Goal: Task Accomplishment & Management: Manage account settings

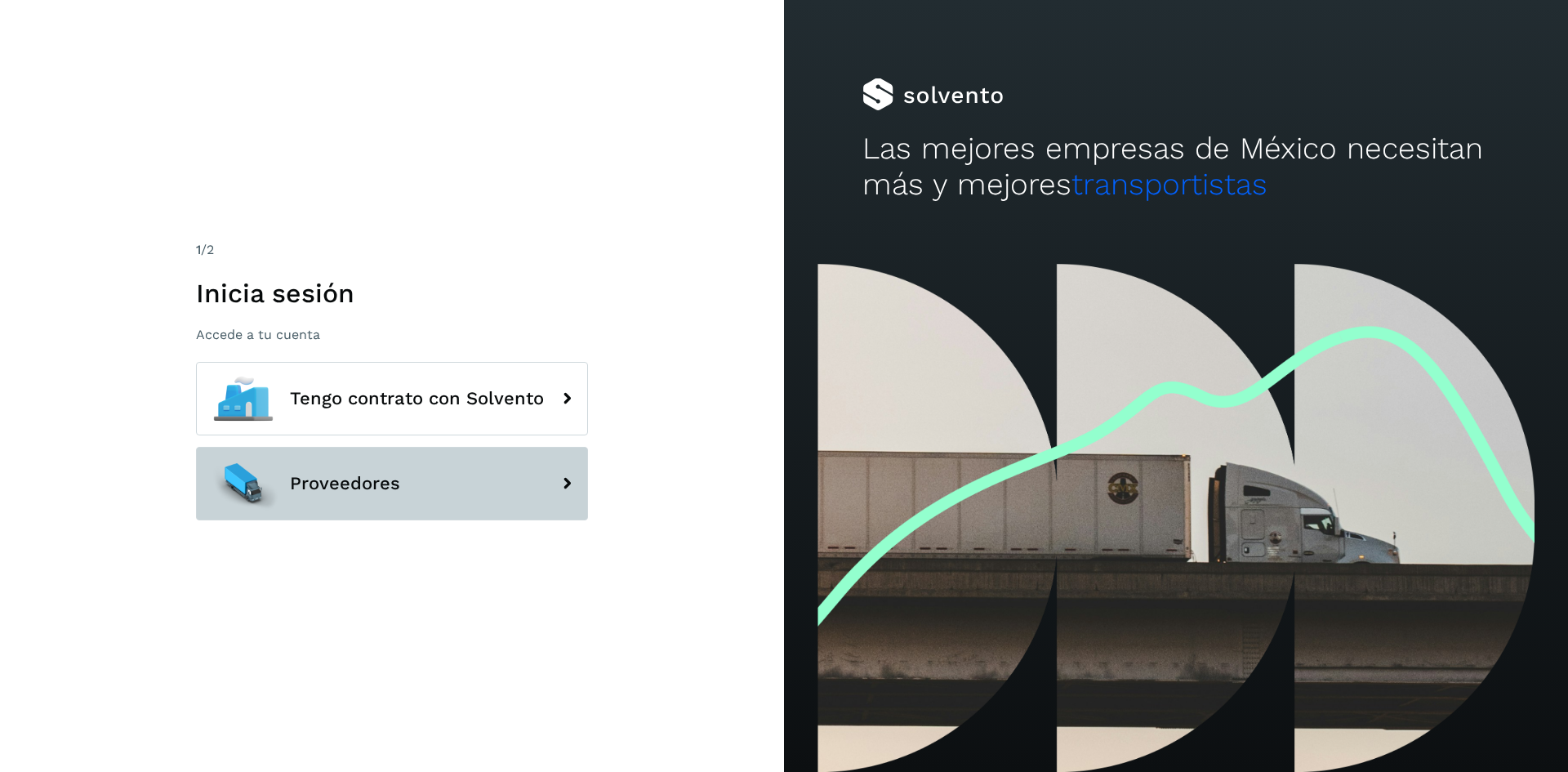
click at [524, 475] on button "Proveedores" at bounding box center [392, 483] width 392 height 73
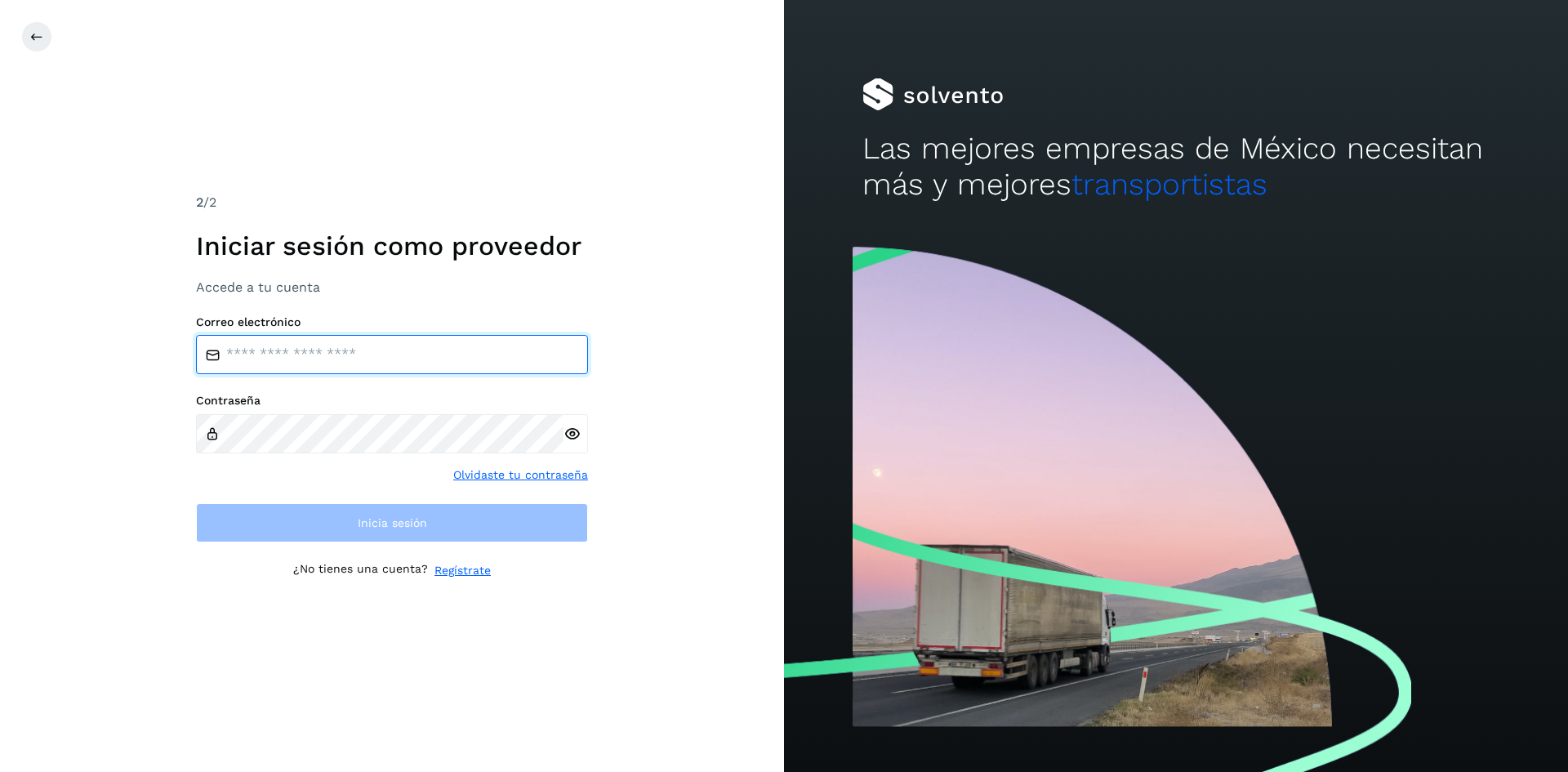
type input "**********"
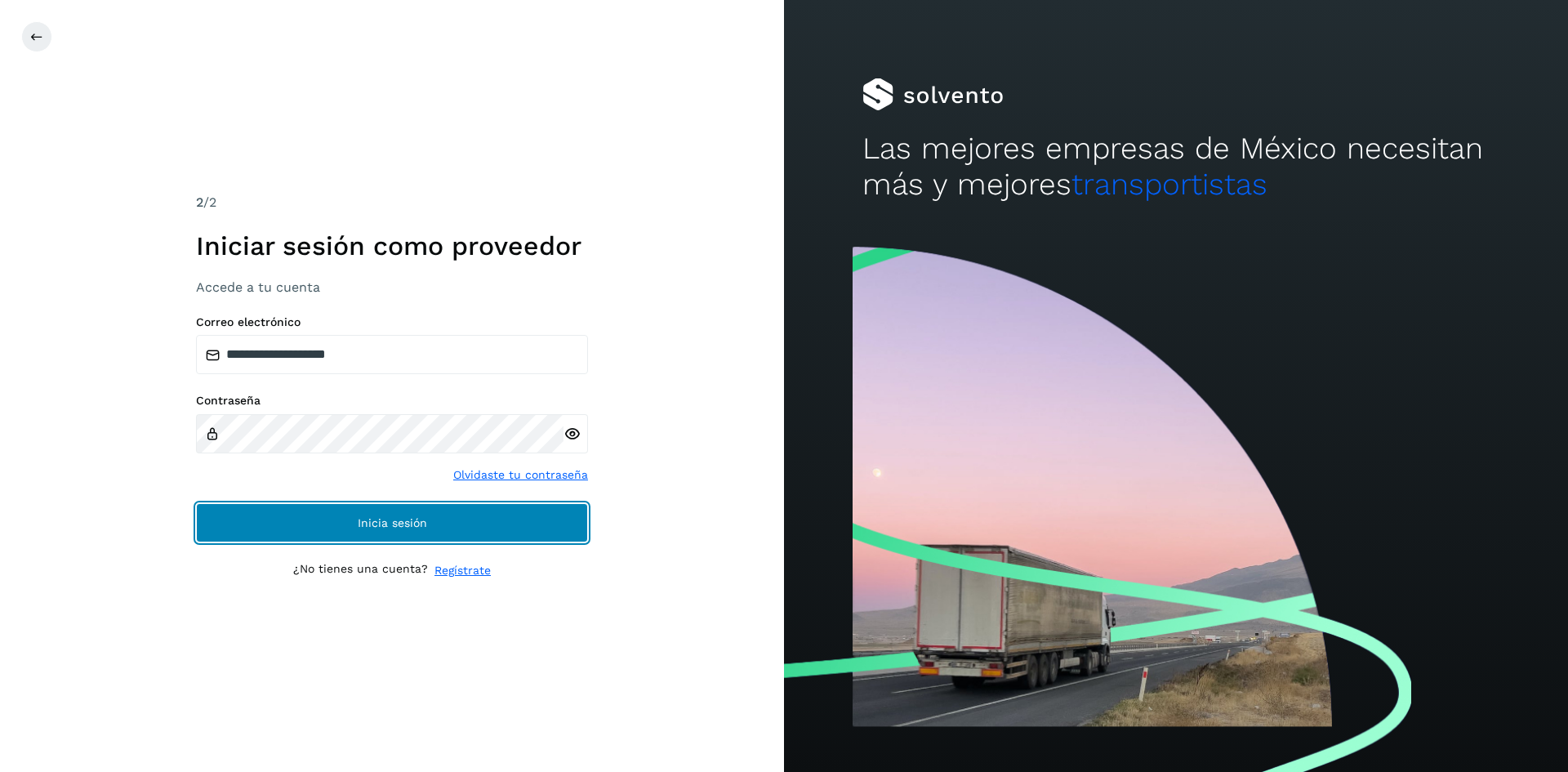
click at [488, 517] on button "Inicia sesión" at bounding box center [392, 523] width 392 height 40
click at [483, 519] on button "Inicia sesión" at bounding box center [392, 523] width 392 height 40
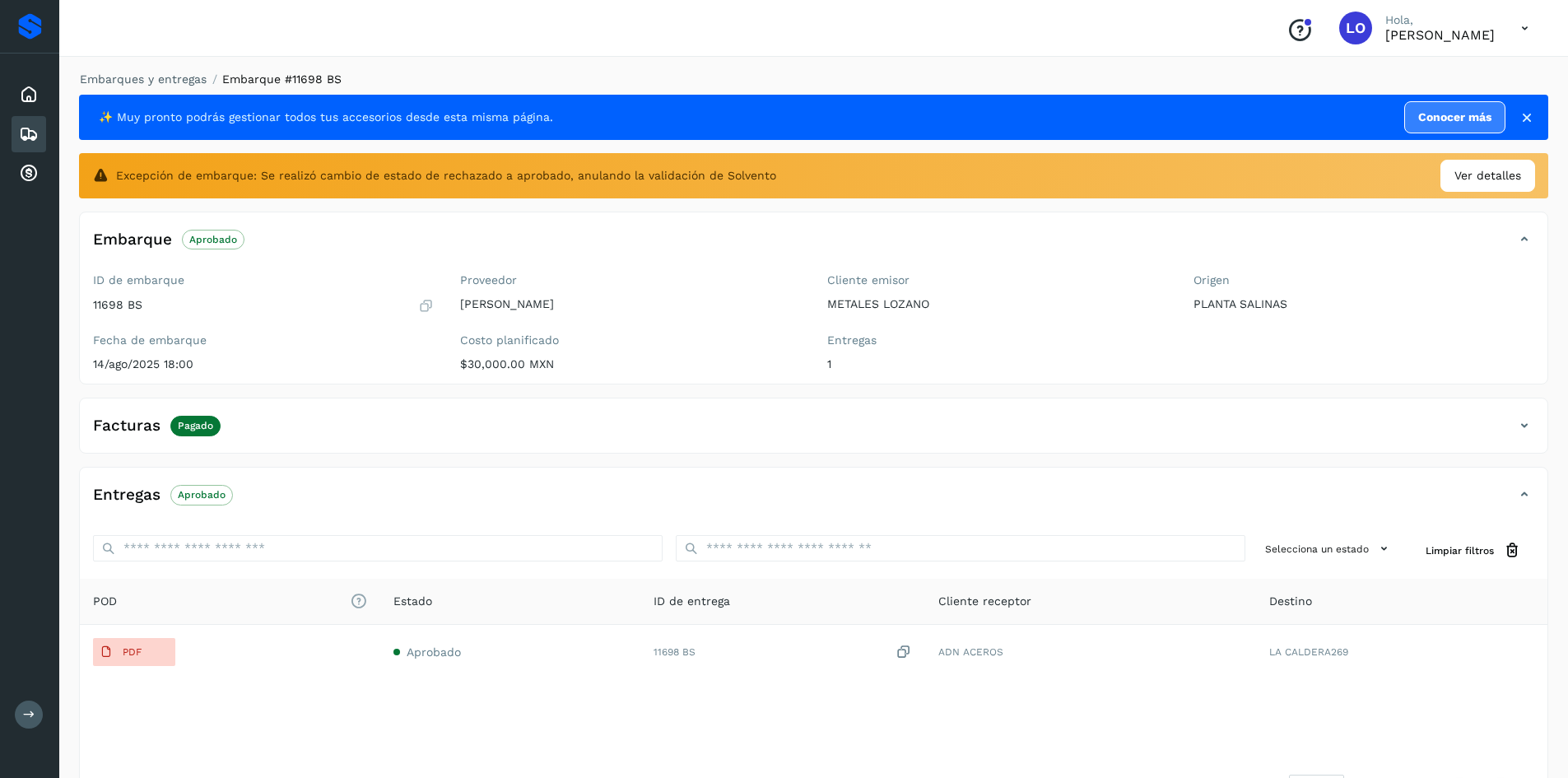
click at [1523, 116] on icon at bounding box center [1526, 118] width 17 height 17
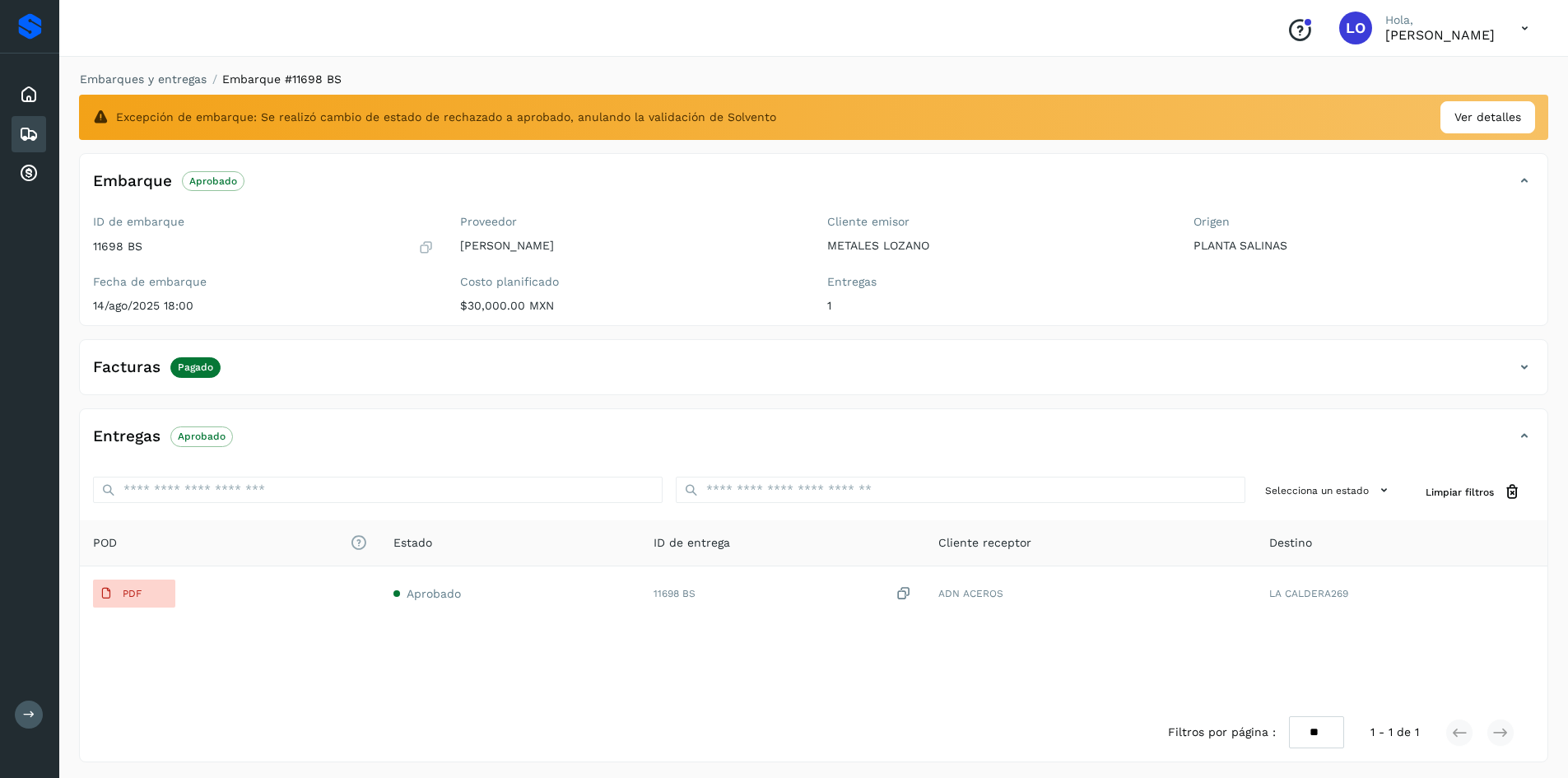
click at [28, 136] on icon at bounding box center [29, 135] width 20 height 20
click at [20, 102] on icon at bounding box center [29, 95] width 20 height 20
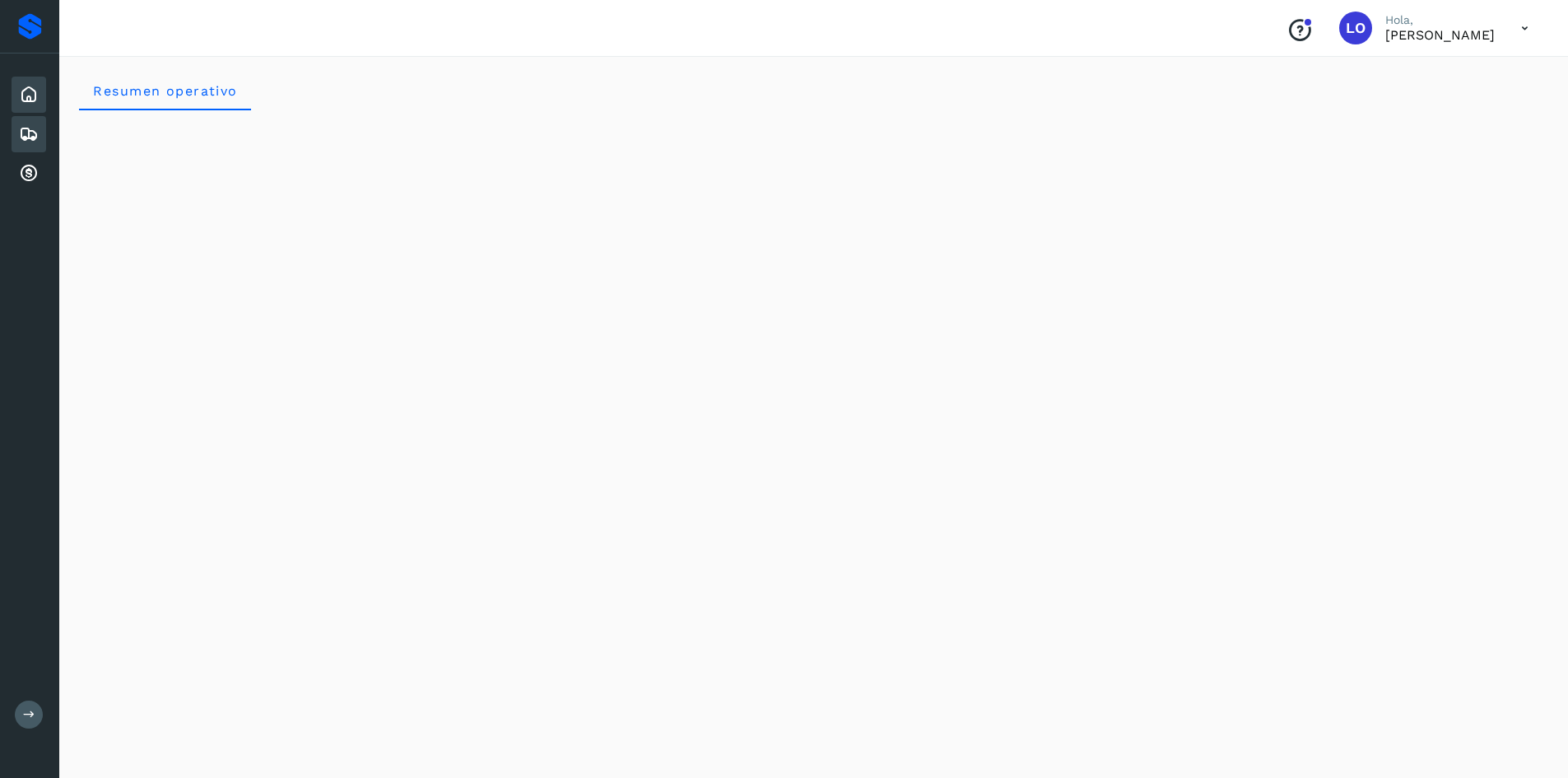
click at [30, 130] on icon at bounding box center [29, 135] width 20 height 20
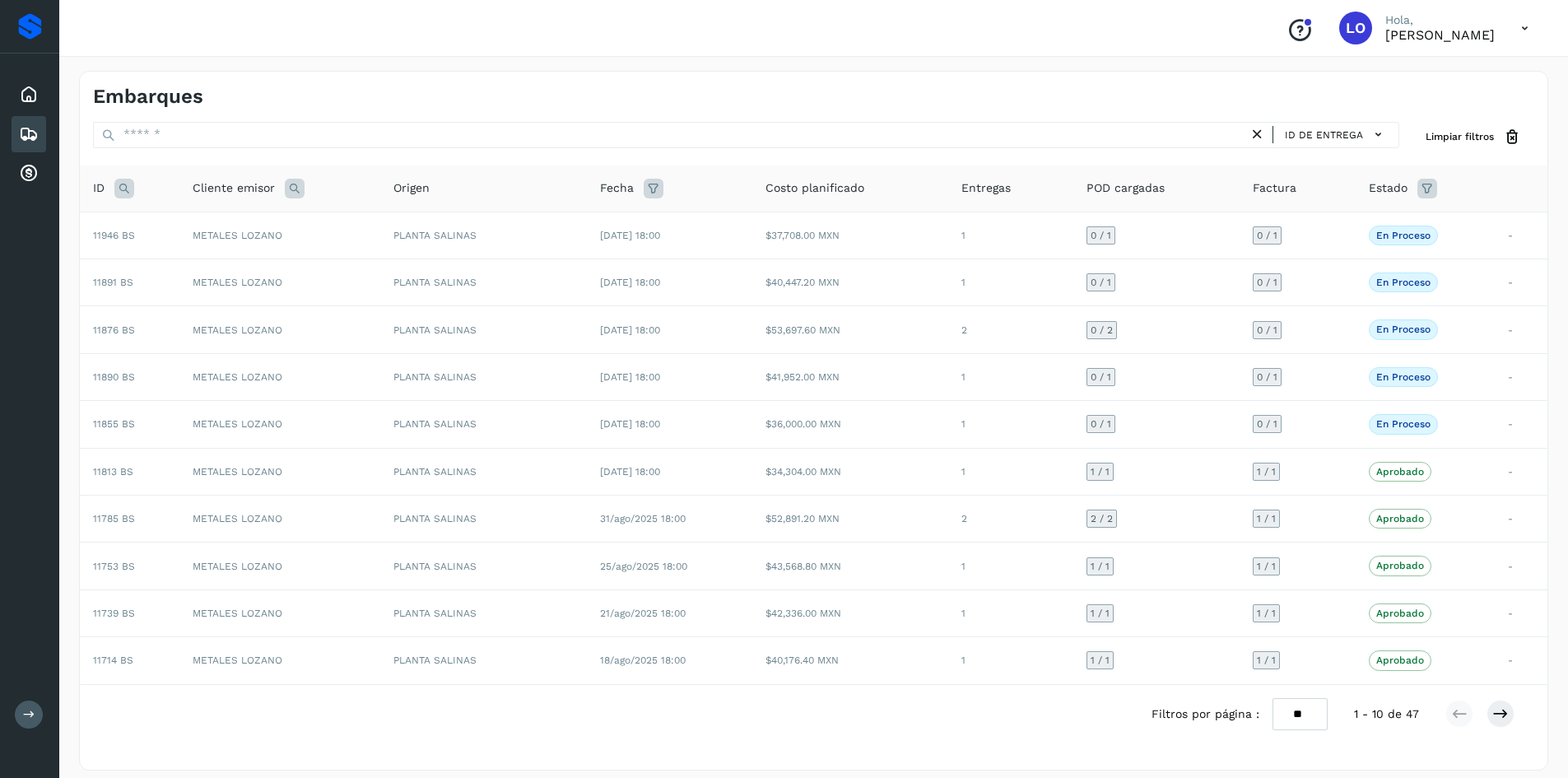
click at [1517, 25] on icon at bounding box center [1525, 29] width 34 height 34
click at [1477, 80] on div "Cerrar sesión" at bounding box center [1442, 74] width 196 height 31
